Goal: Information Seeking & Learning: Learn about a topic

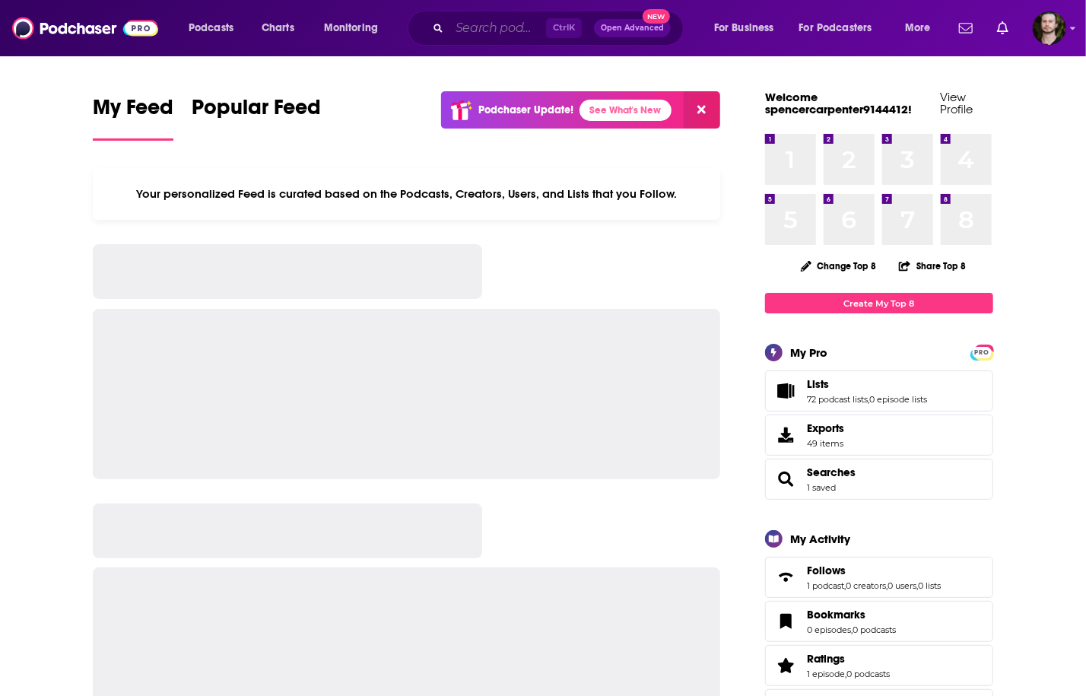
click at [506, 36] on input "Search podcasts, credits, & more..." at bounding box center [497, 28] width 97 height 24
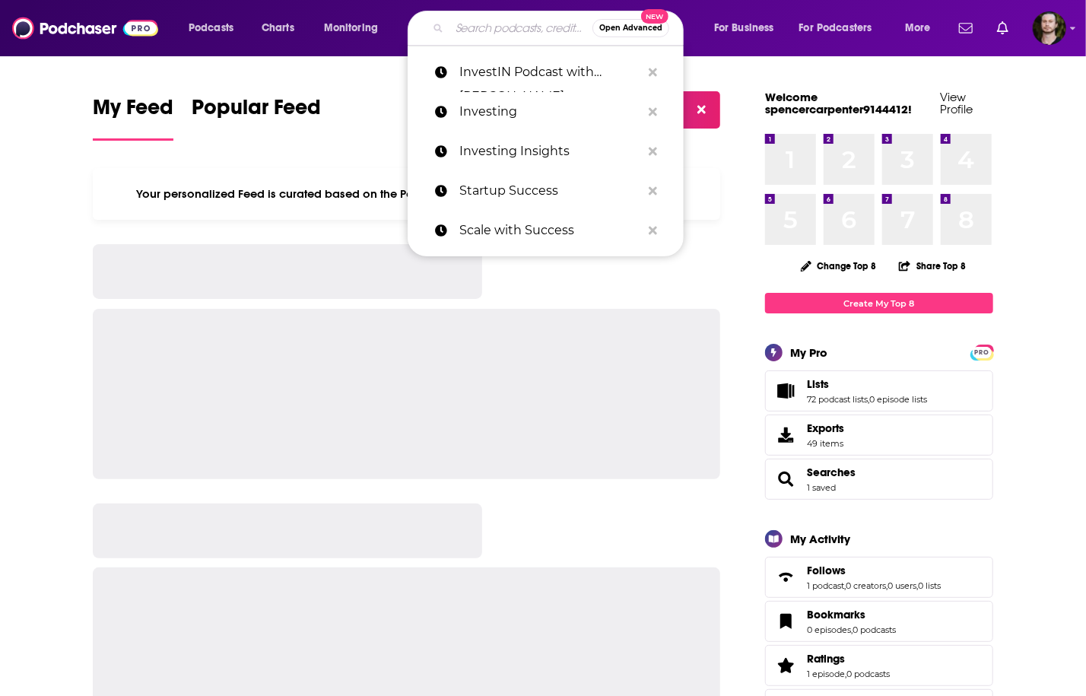
paste input "technology management"
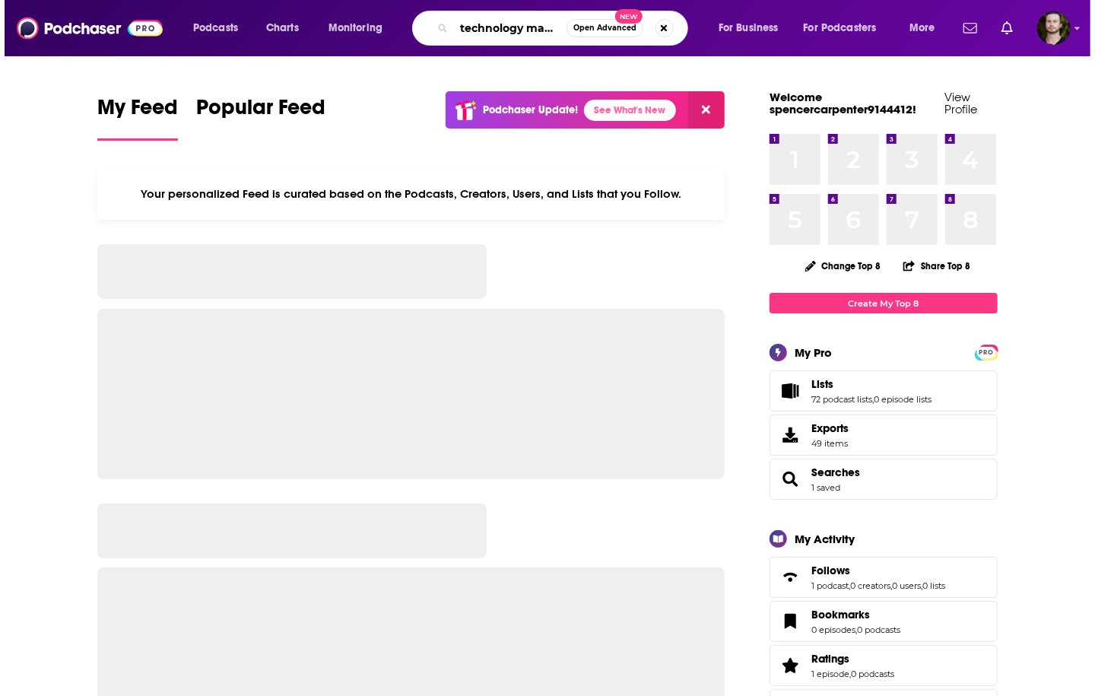
scroll to position [0, 43]
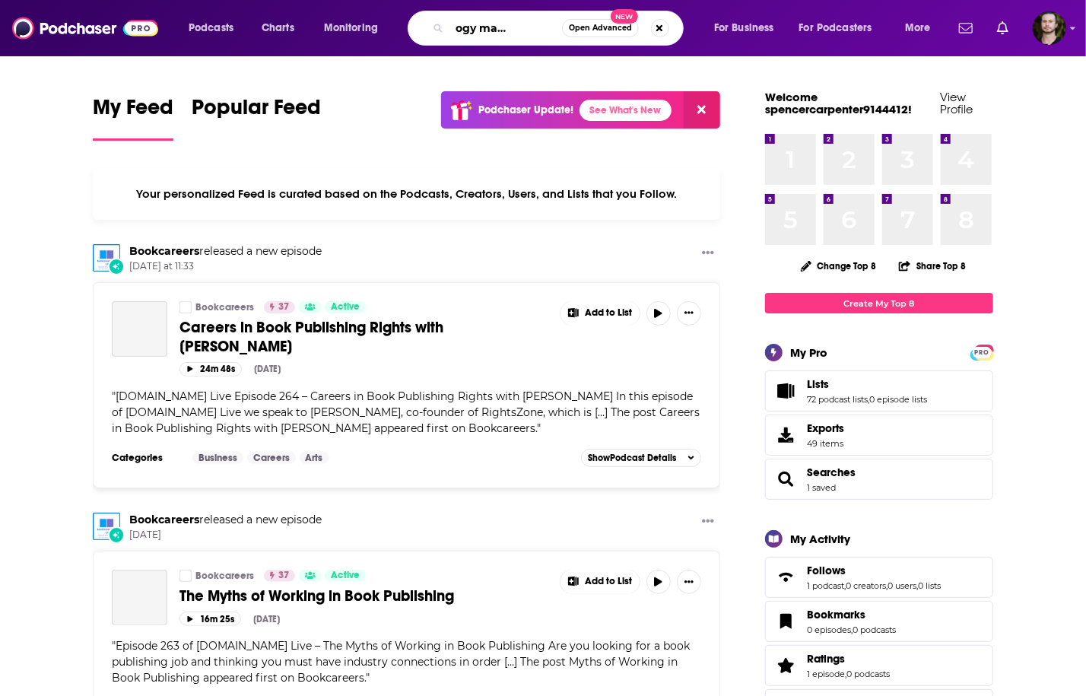
type input "technology management"
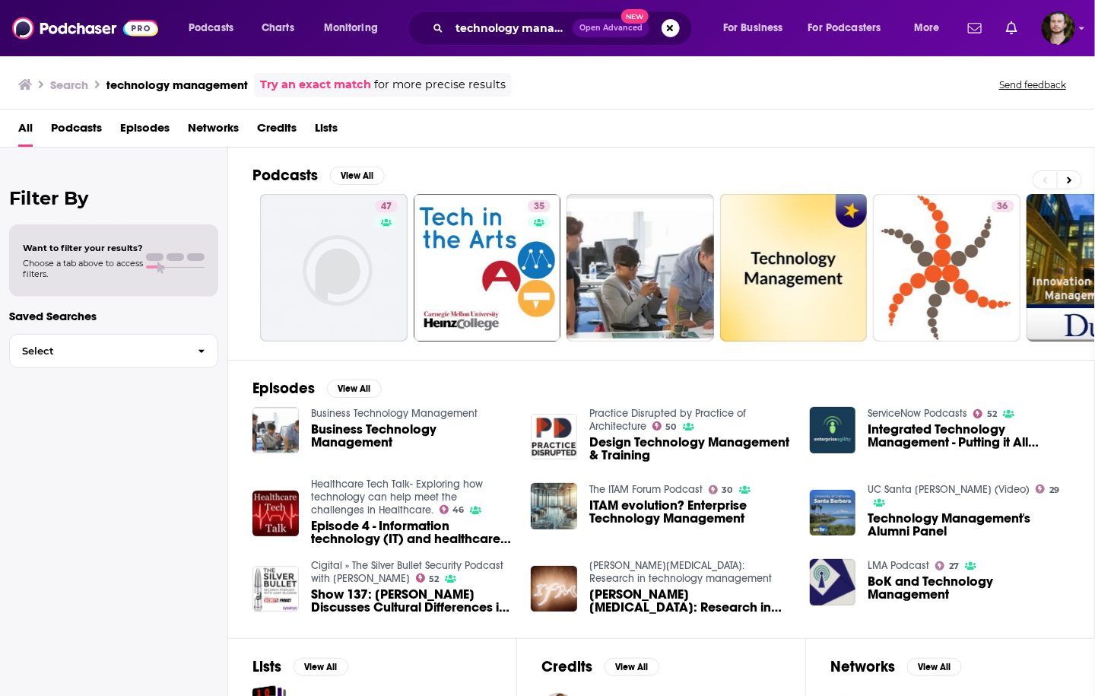
click at [43, 472] on div "Filter By Want to filter your results? Choose a tab above to access filters. Sa…" at bounding box center [114, 495] width 228 height 696
click at [77, 125] on span "Podcasts" at bounding box center [76, 131] width 51 height 31
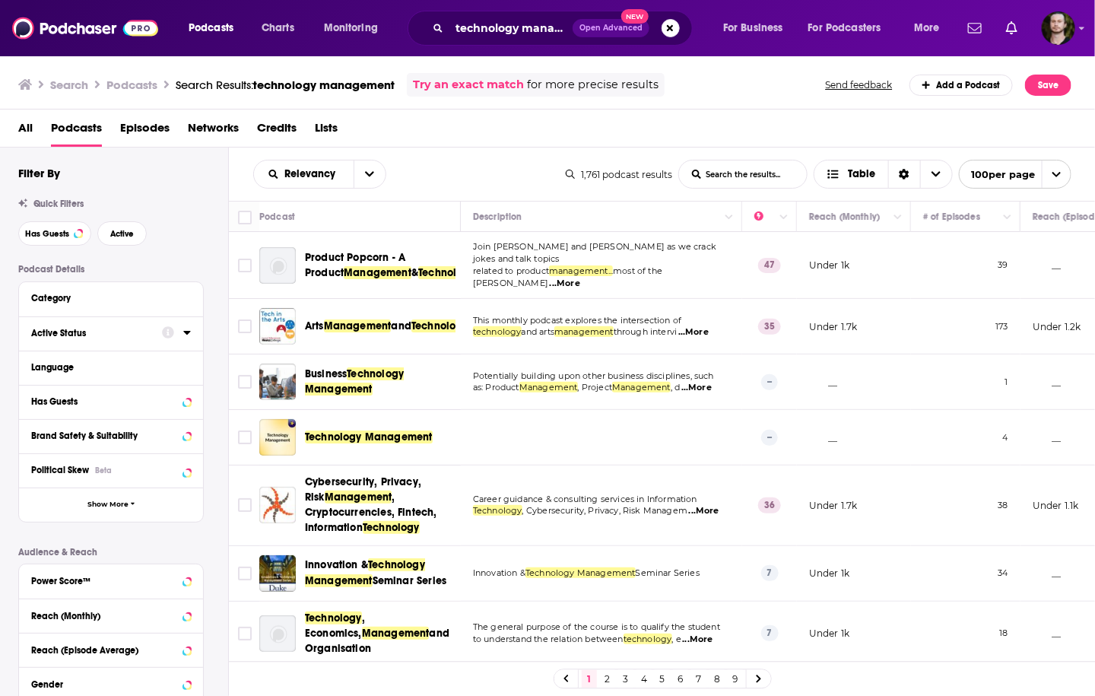
click at [186, 329] on icon at bounding box center [187, 332] width 8 height 12
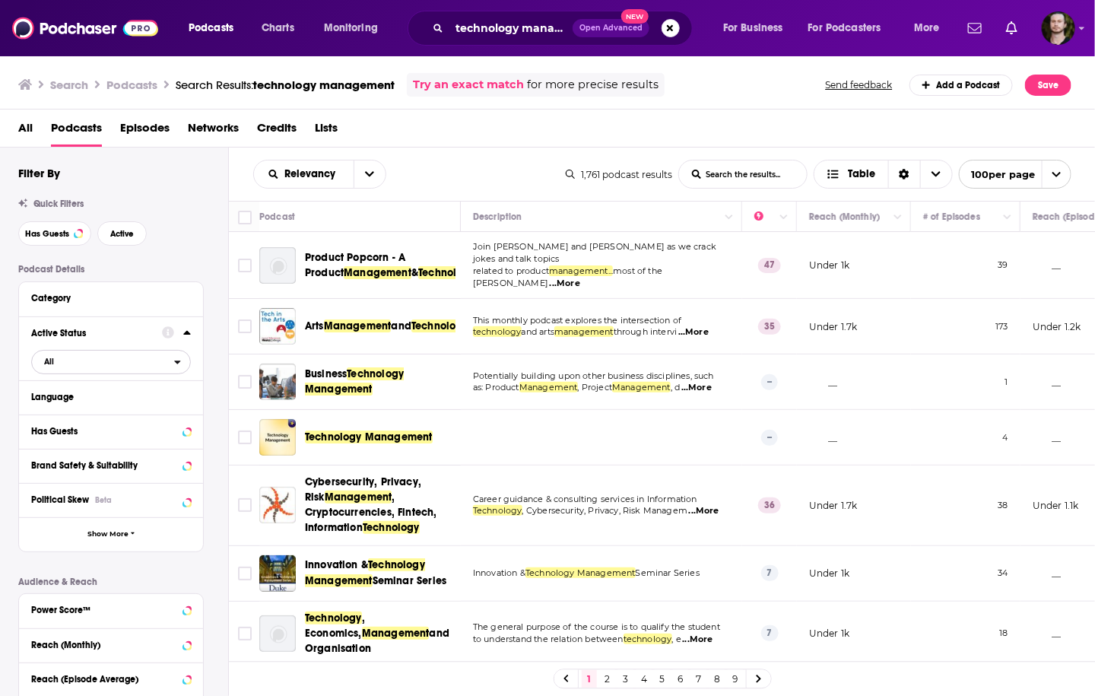
click at [106, 368] on span "All" at bounding box center [103, 361] width 142 height 20
click at [109, 405] on div "Active 365" at bounding box center [116, 411] width 170 height 25
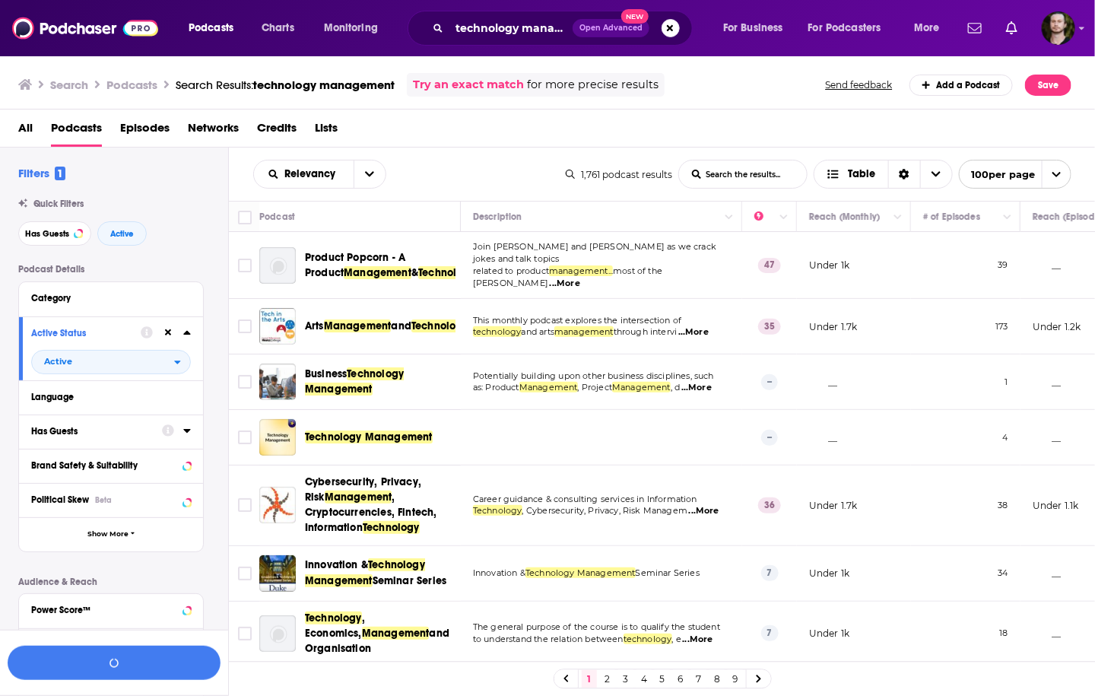
click at [188, 431] on icon at bounding box center [186, 431] width 7 height 4
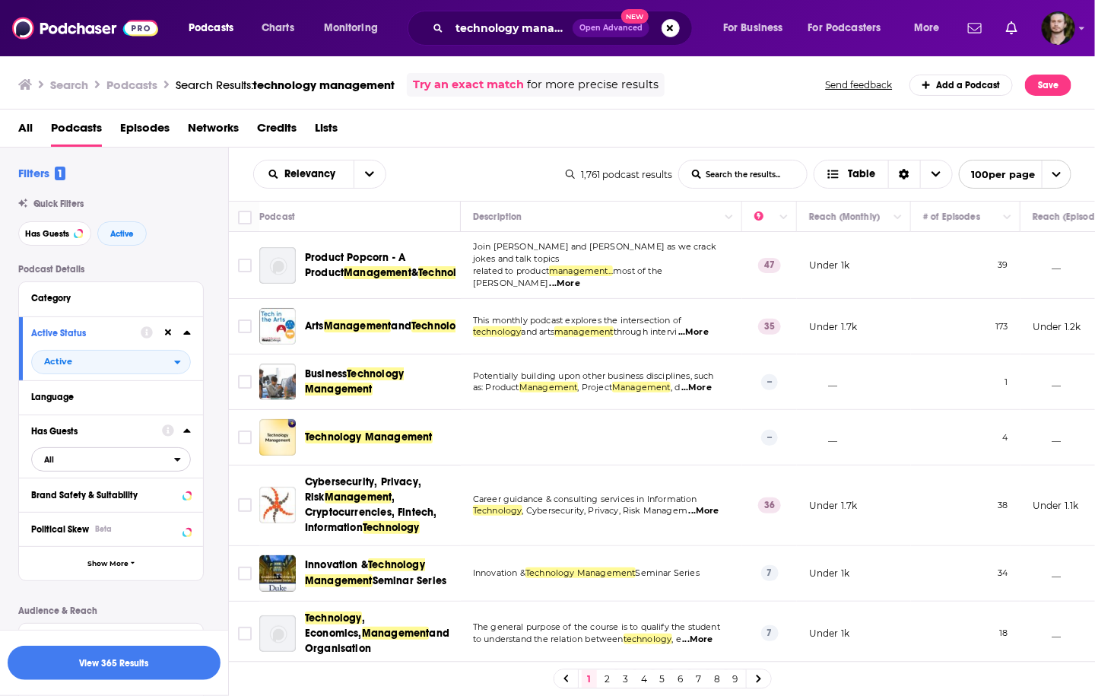
click at [145, 468] on span "All" at bounding box center [103, 459] width 142 height 20
click at [141, 505] on div "Has guests 639" at bounding box center [116, 508] width 170 height 25
click at [129, 661] on button "View 268 Results" at bounding box center [114, 662] width 213 height 34
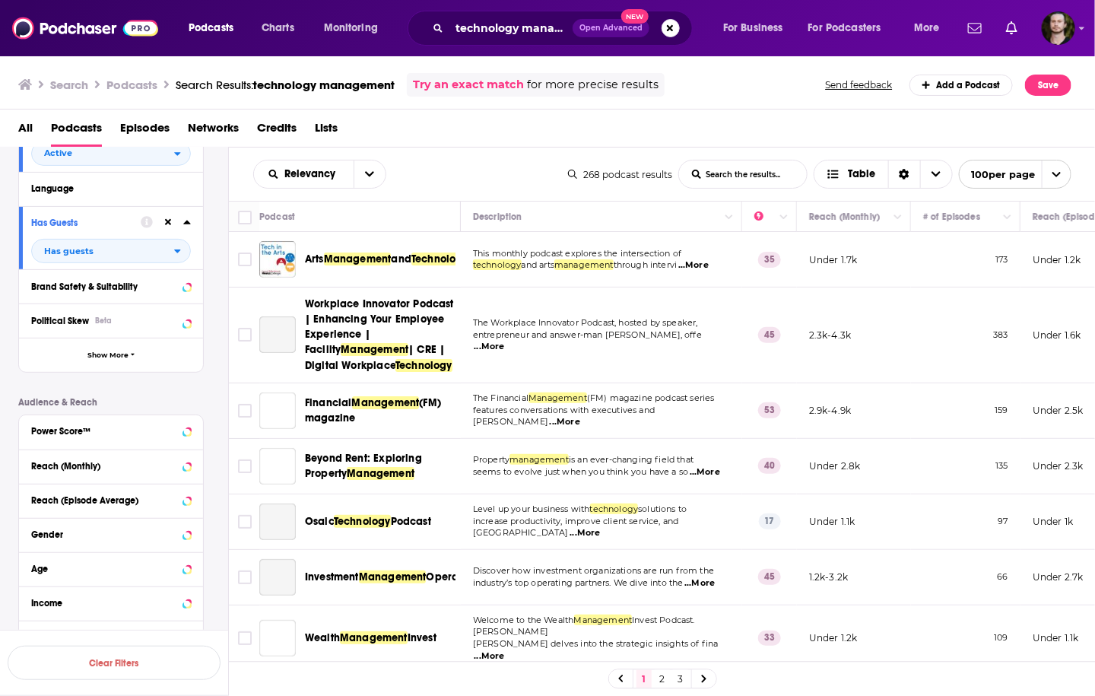
scroll to position [243, 0]
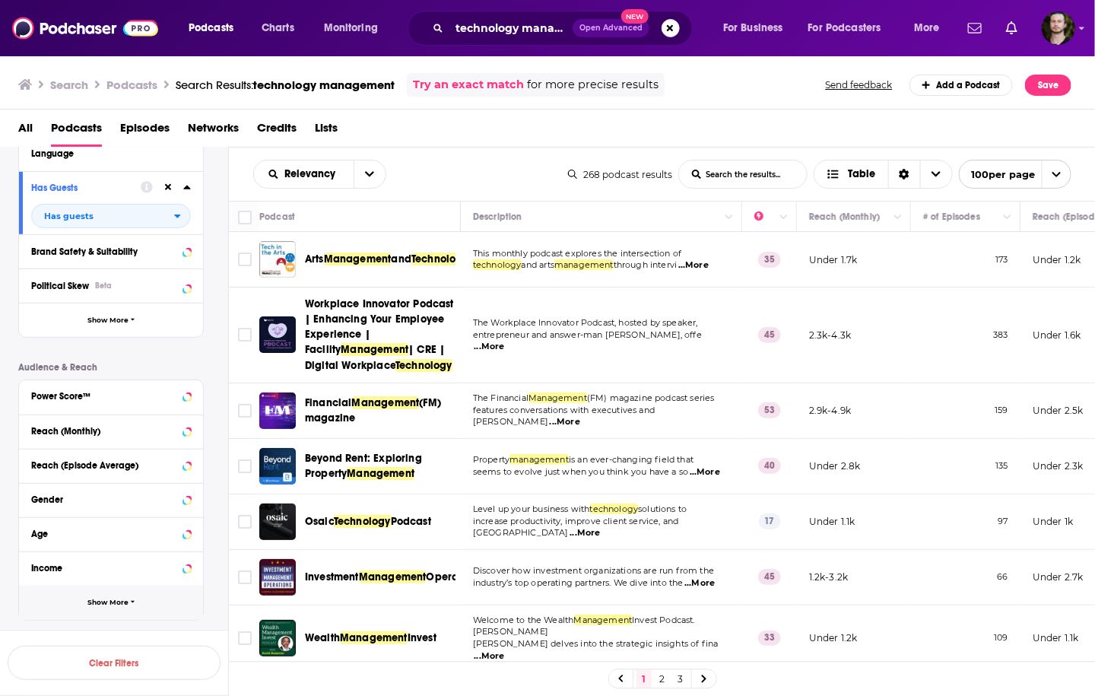
click at [128, 605] on button "Show More" at bounding box center [111, 602] width 184 height 34
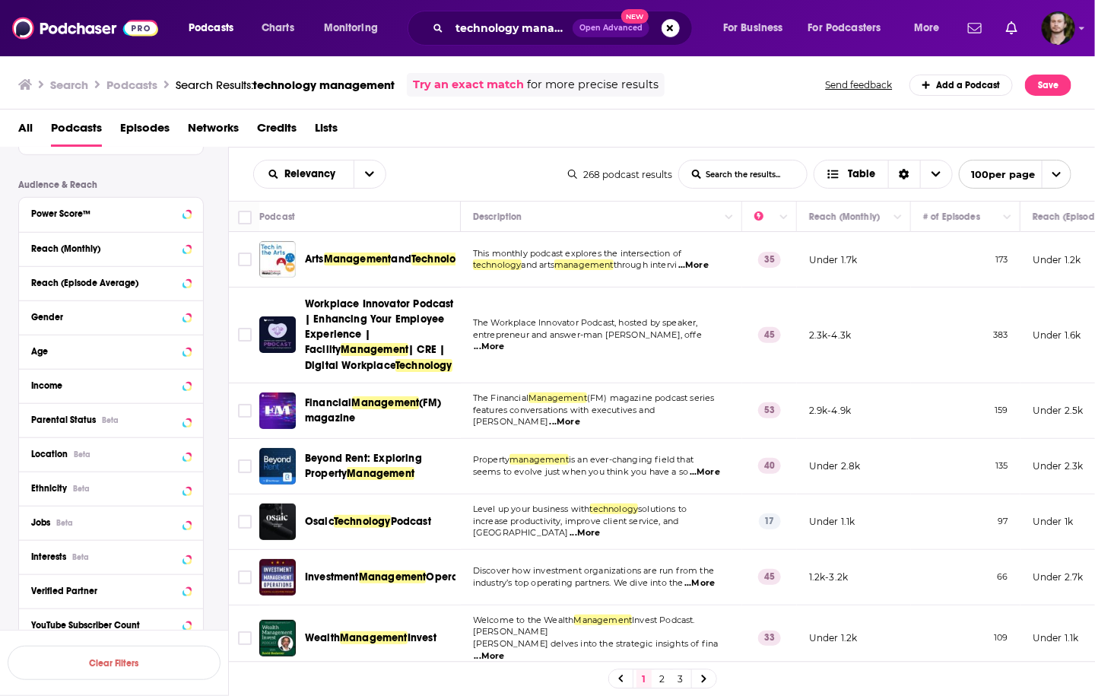
scroll to position [523, 0]
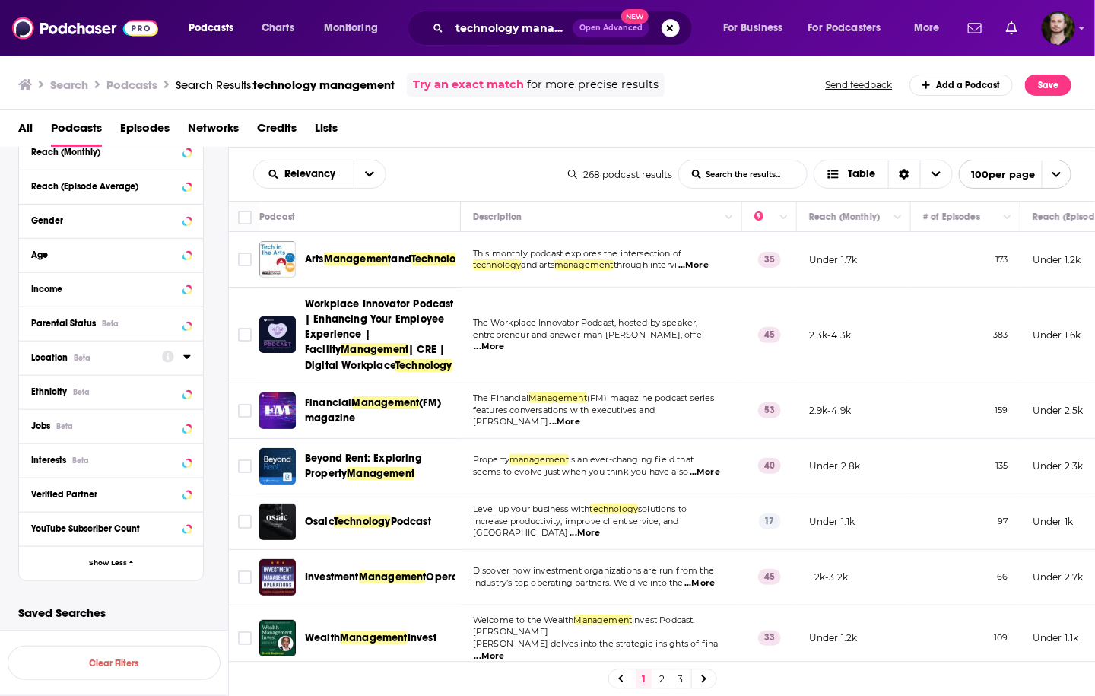
click at [187, 351] on icon at bounding box center [187, 356] width 8 height 12
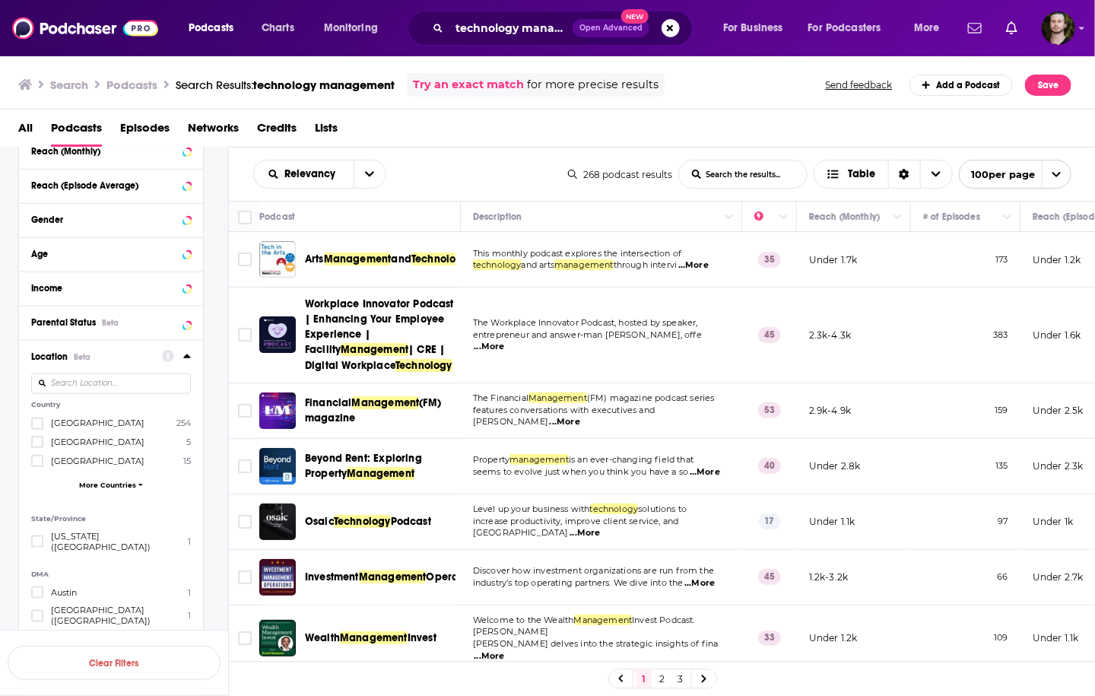
click at [29, 423] on div "Location Beta Country [GEOGRAPHIC_DATA] 254 [GEOGRAPHIC_DATA] 5 [GEOGRAPHIC_DAT…" at bounding box center [111, 519] width 184 height 359
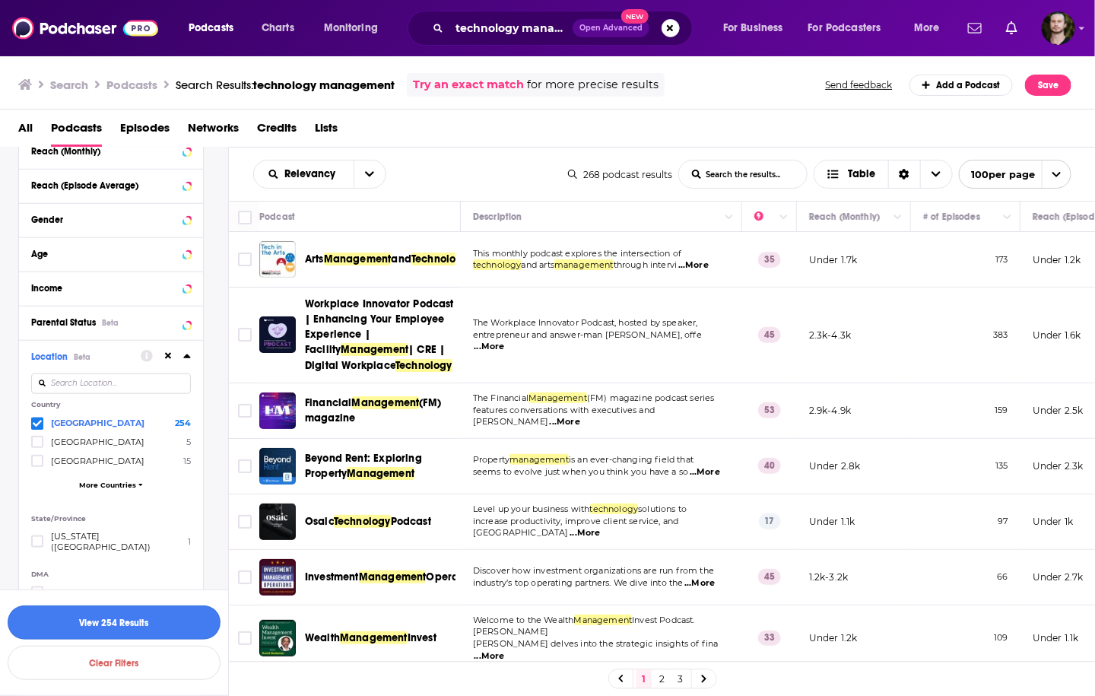
click at [142, 625] on button "View 254 Results" at bounding box center [114, 622] width 213 height 34
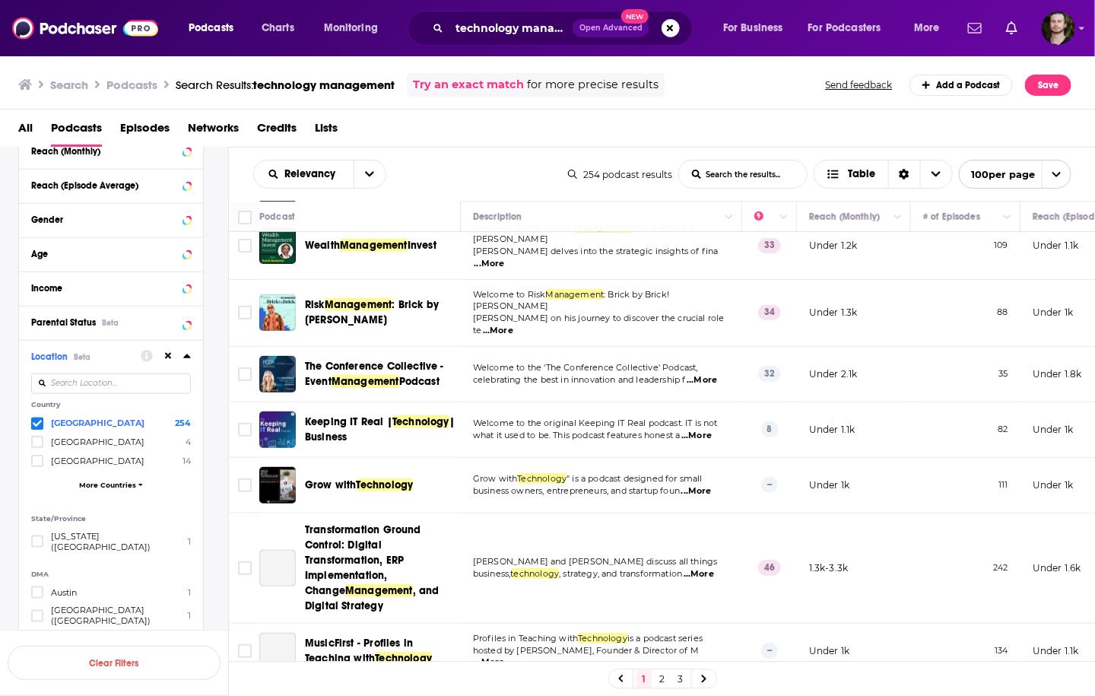
scroll to position [426, 0]
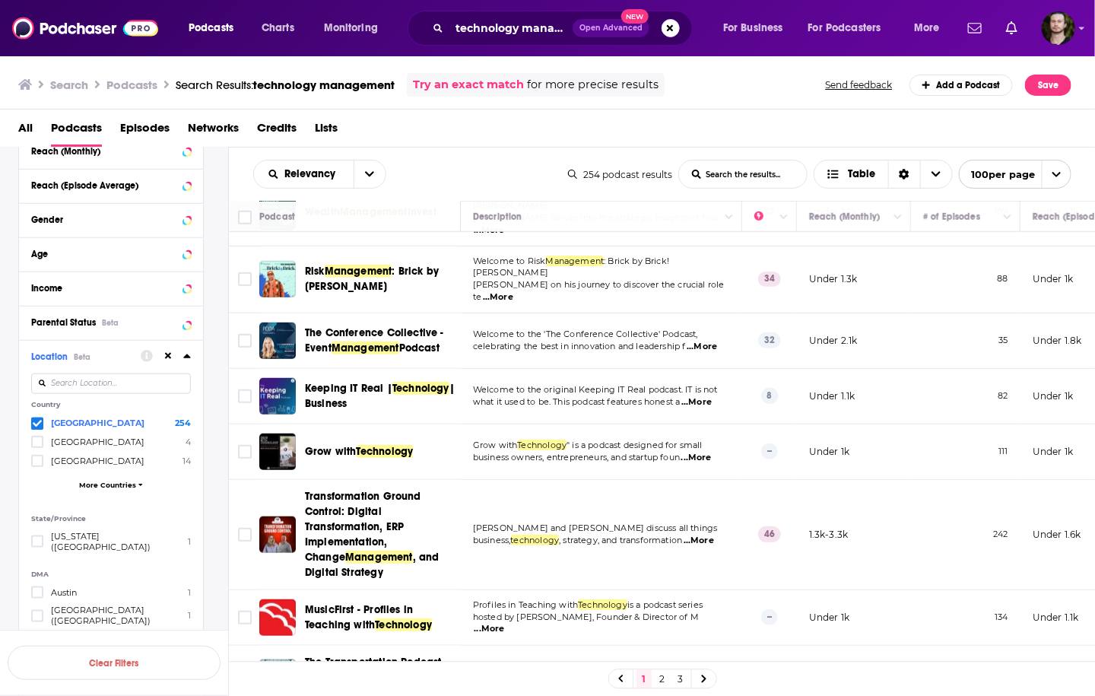
click at [981, 106] on div "Search Podcasts Search Results: technology management Try an exact match for mo…" at bounding box center [548, 82] width 1096 height 55
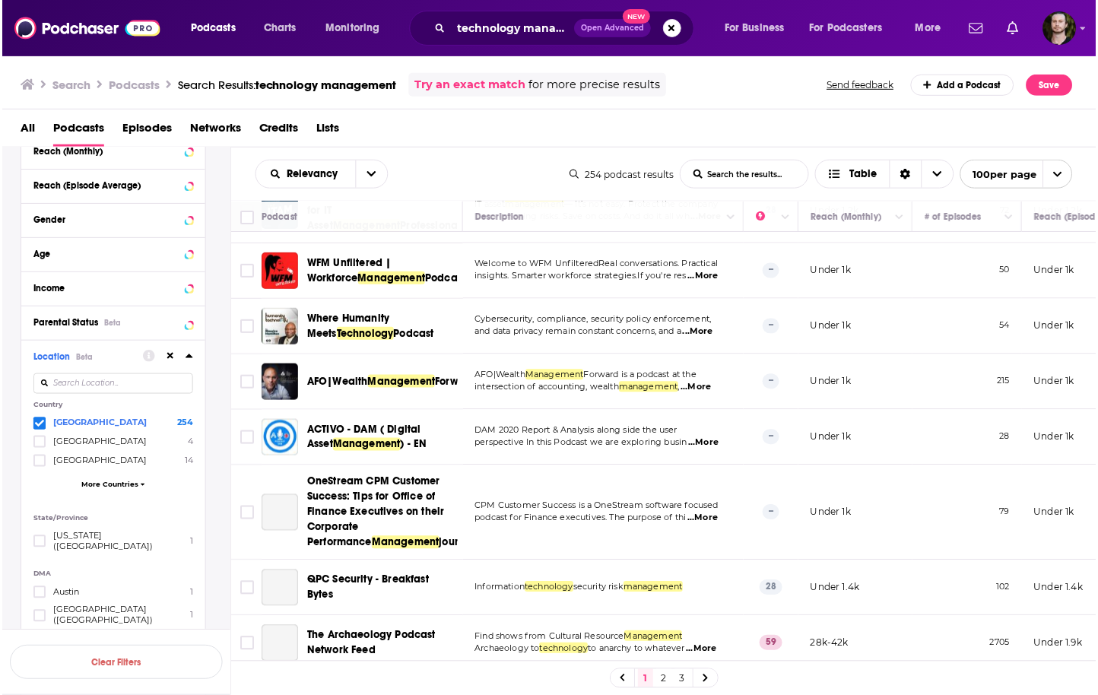
scroll to position [1095, 0]
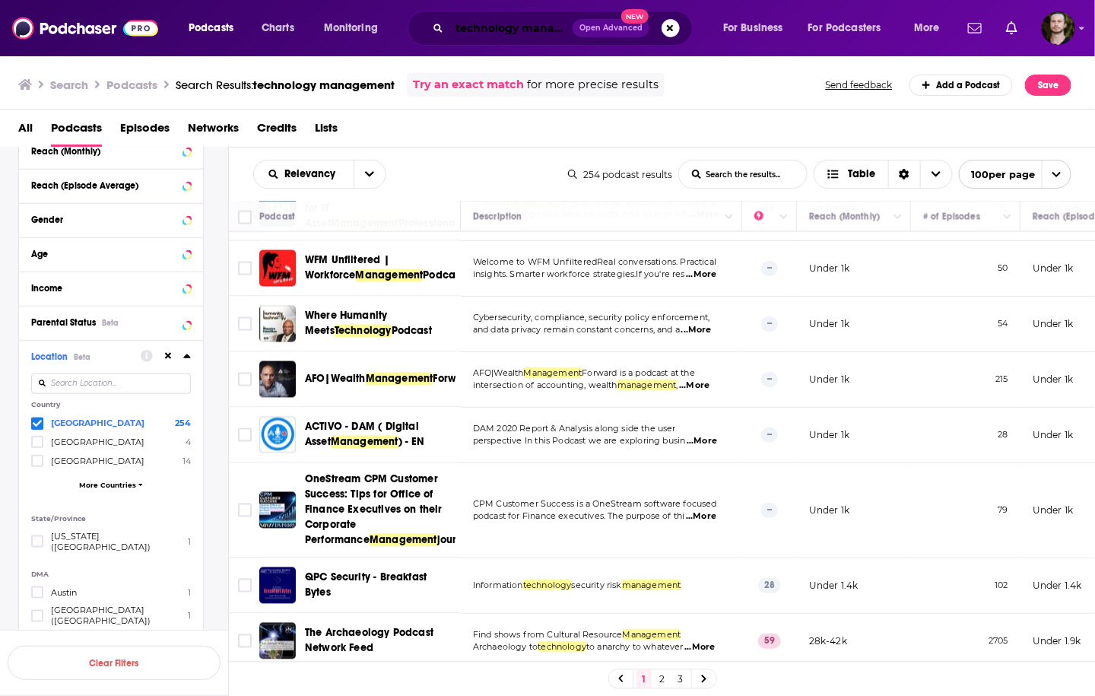
click at [457, 25] on input "technology management" at bounding box center [510, 28] width 123 height 24
